Goal: Transaction & Acquisition: Purchase product/service

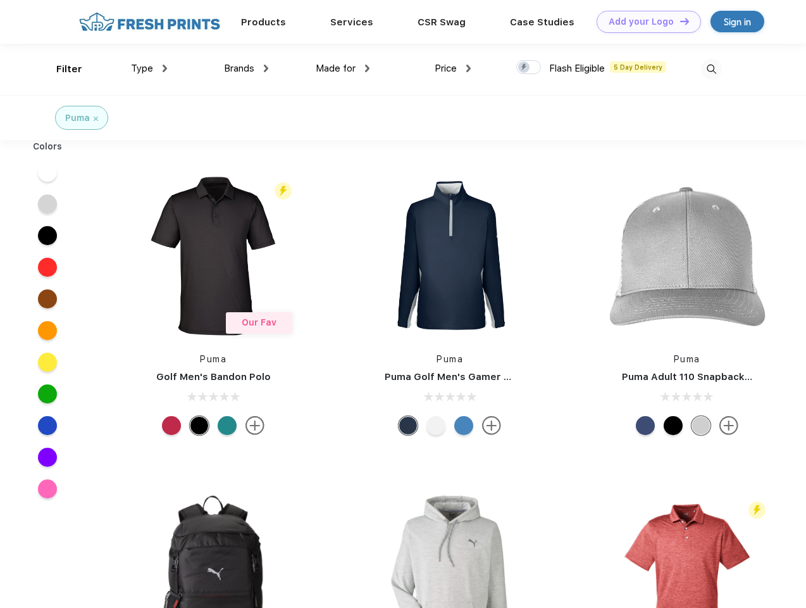
click at [644, 22] on link "Add your Logo Design Tool" at bounding box center [649, 22] width 104 height 22
click at [0, 0] on div "Design Tool" at bounding box center [0, 0] width 0 height 0
click at [679, 21] on link "Add your Logo Design Tool" at bounding box center [649, 22] width 104 height 22
click at [61, 69] on div "Filter" at bounding box center [69, 69] width 26 height 15
click at [149, 68] on span "Type" at bounding box center [142, 68] width 22 height 11
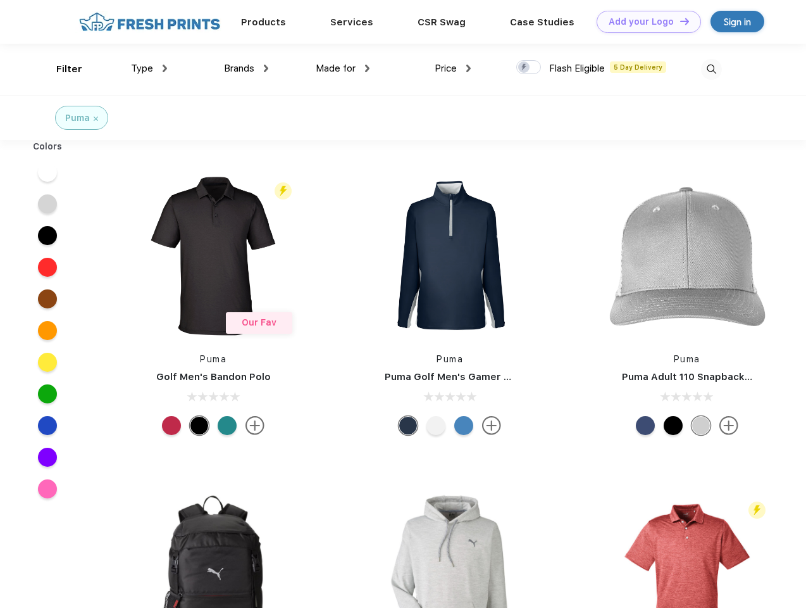
click at [246, 68] on span "Brands" at bounding box center [239, 68] width 30 height 11
click at [343, 68] on span "Made for" at bounding box center [336, 68] width 40 height 11
click at [453, 68] on span "Price" at bounding box center [446, 68] width 22 height 11
click at [529, 68] on div at bounding box center [529, 67] width 25 height 14
click at [525, 68] on input "checkbox" at bounding box center [521, 64] width 8 height 8
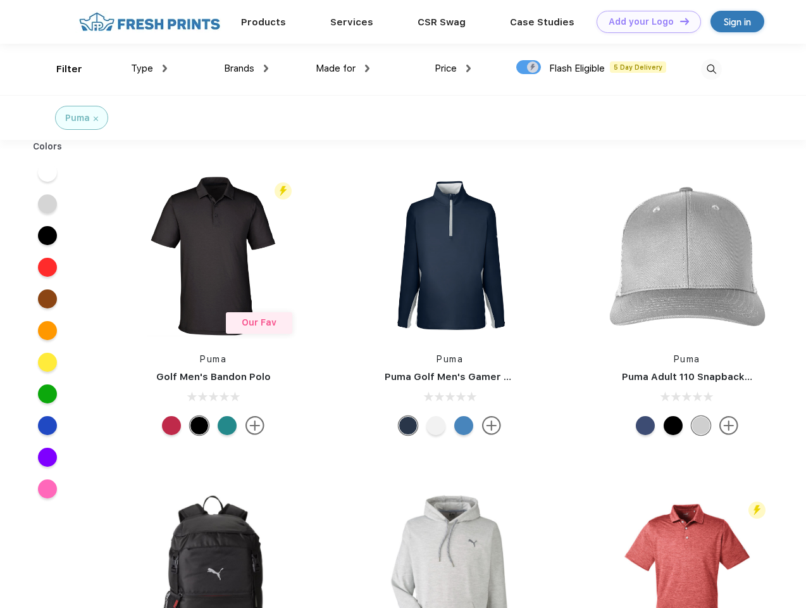
click at [711, 69] on img at bounding box center [711, 69] width 21 height 21
